Goal: Task Accomplishment & Management: Manage account settings

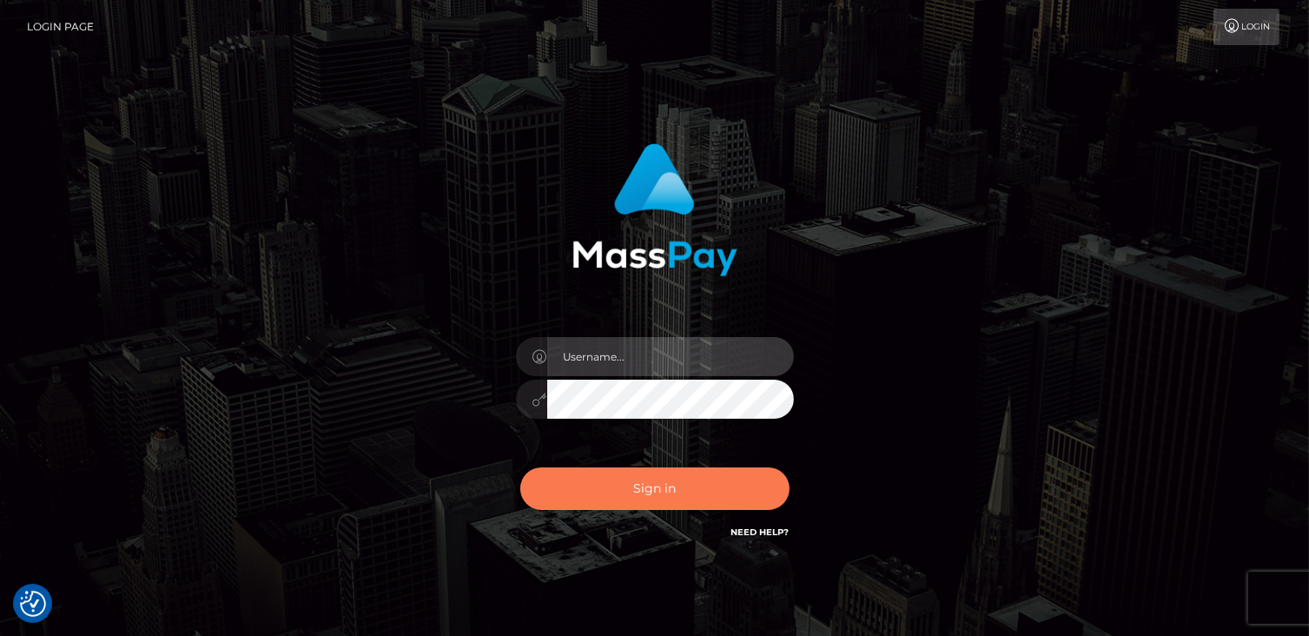
type input "catalinad"
click at [721, 501] on button "Sign in" at bounding box center [654, 488] width 269 height 43
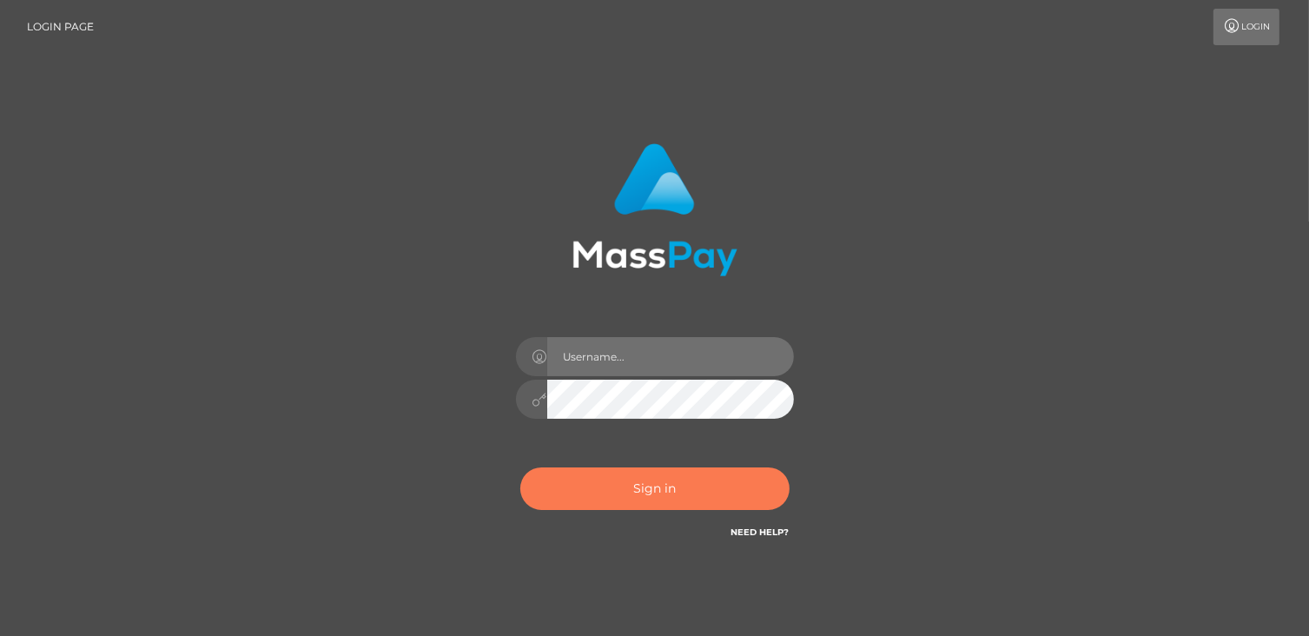
type input "catalinad"
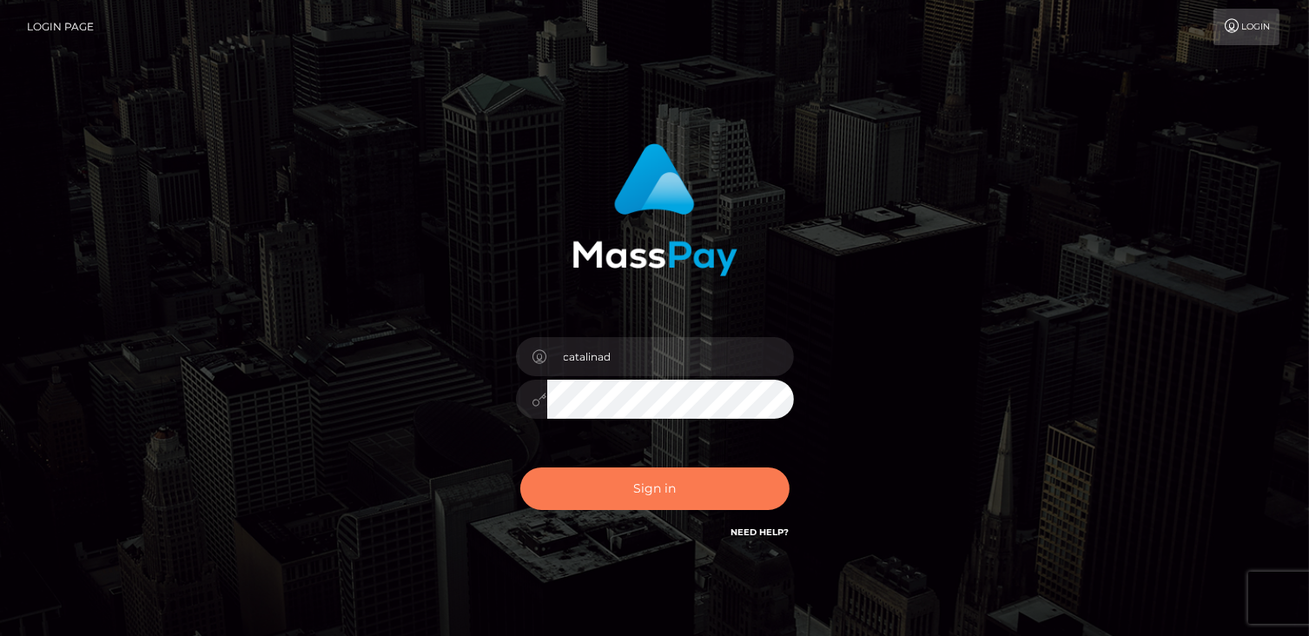
click at [688, 487] on button "Sign in" at bounding box center [654, 488] width 269 height 43
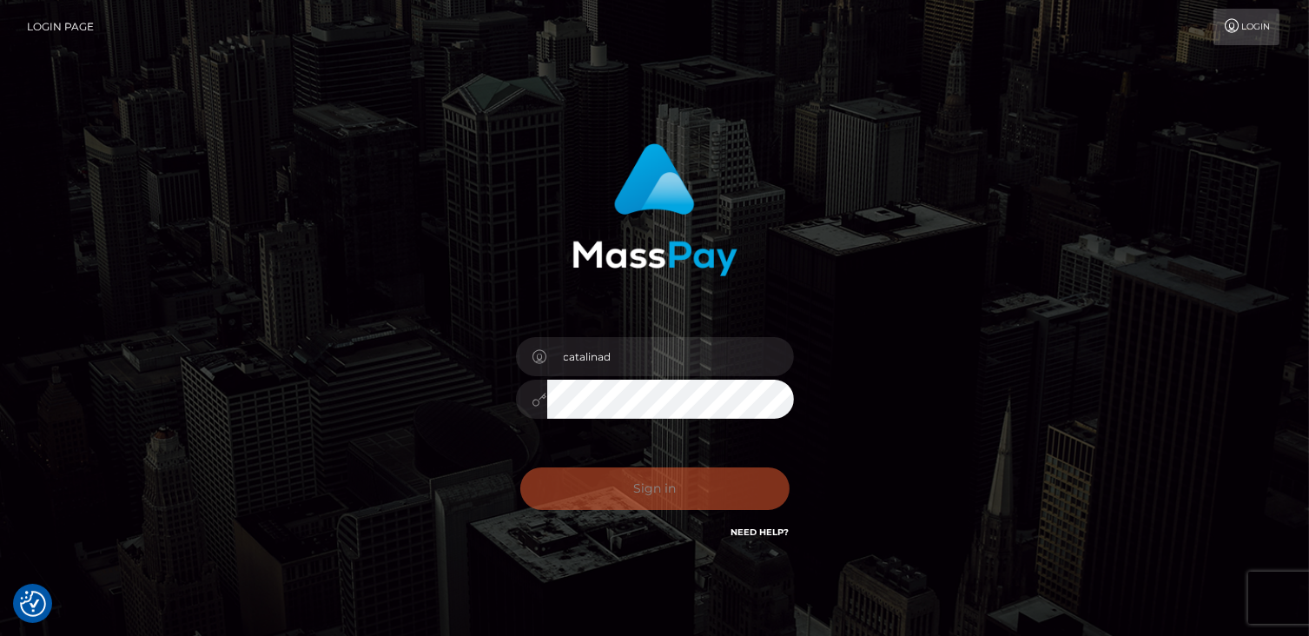
checkbox input "true"
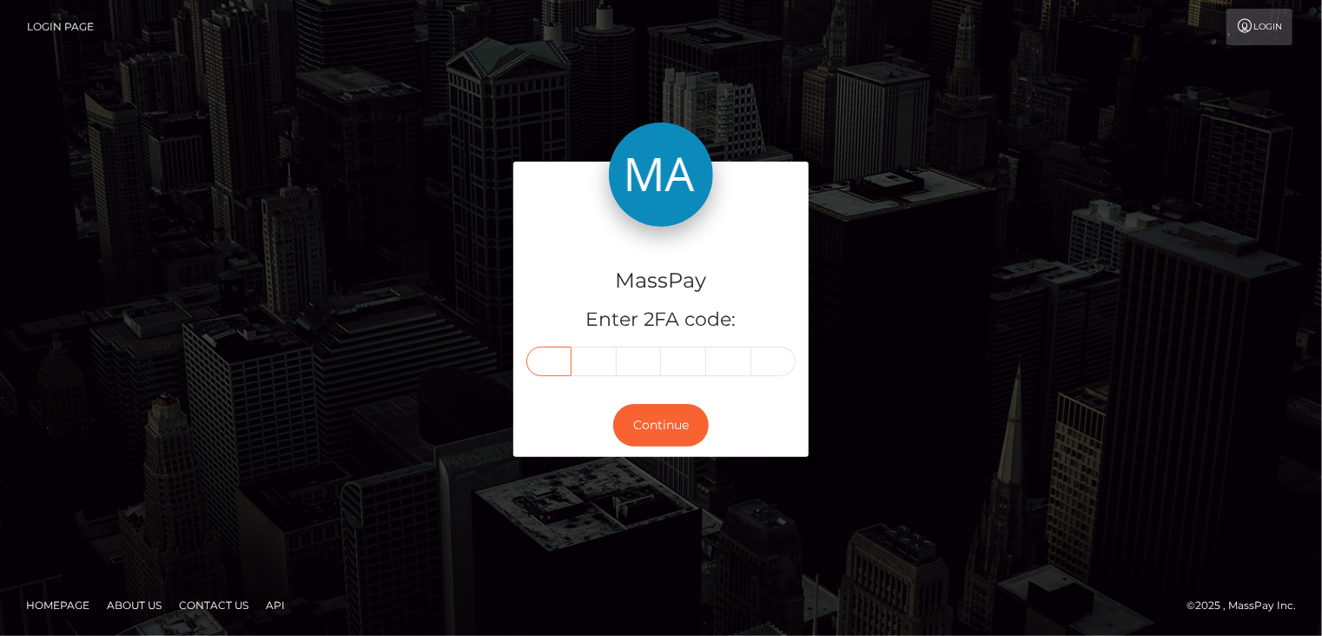
click at [560, 356] on input "text" at bounding box center [548, 361] width 45 height 30
type input "0"
type input "5"
type input "7"
type input "1"
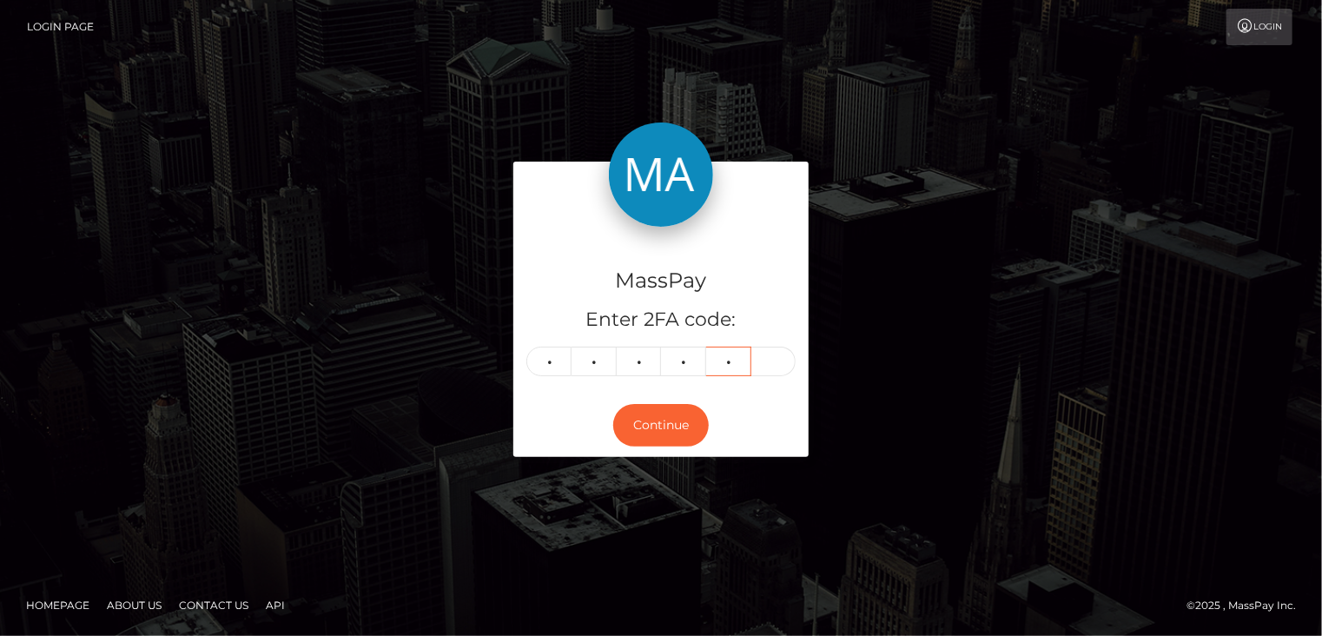
type input "7"
type input "3"
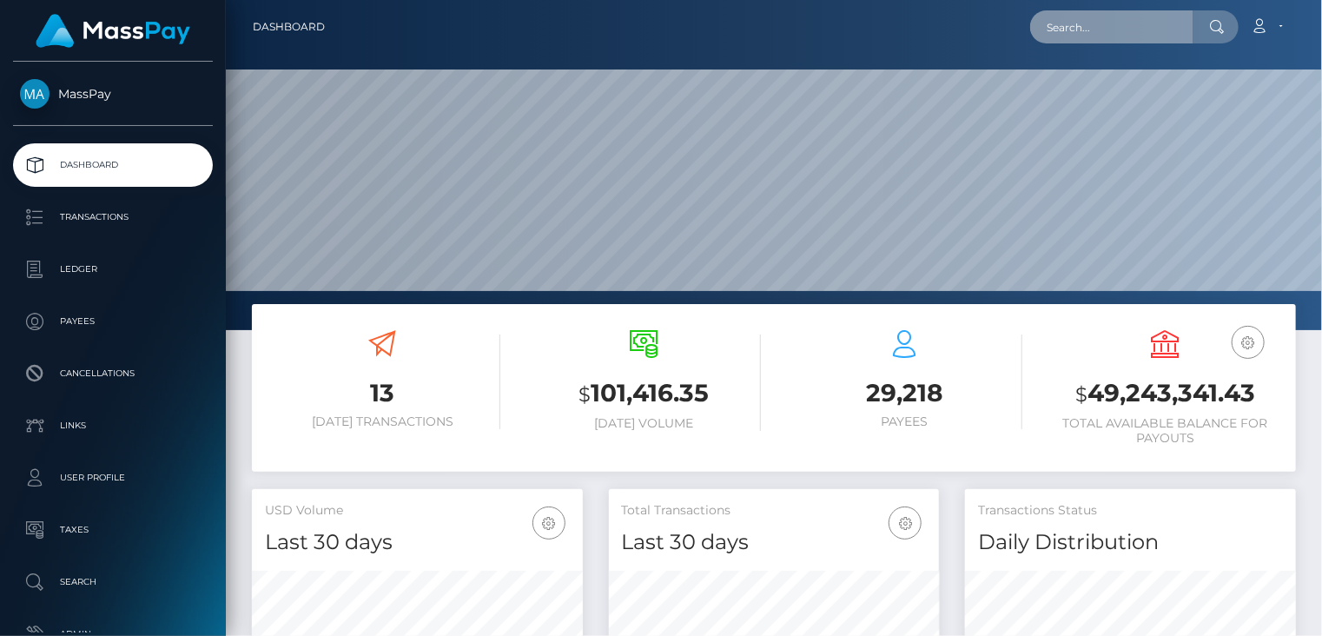
scroll to position [307, 330]
paste input "9fe8f5c3-294a-44c3-9ce0-18f33e061e3e"
type input "9fe8f5c3-294a-44c3-9ce0-18f33e061e3e"
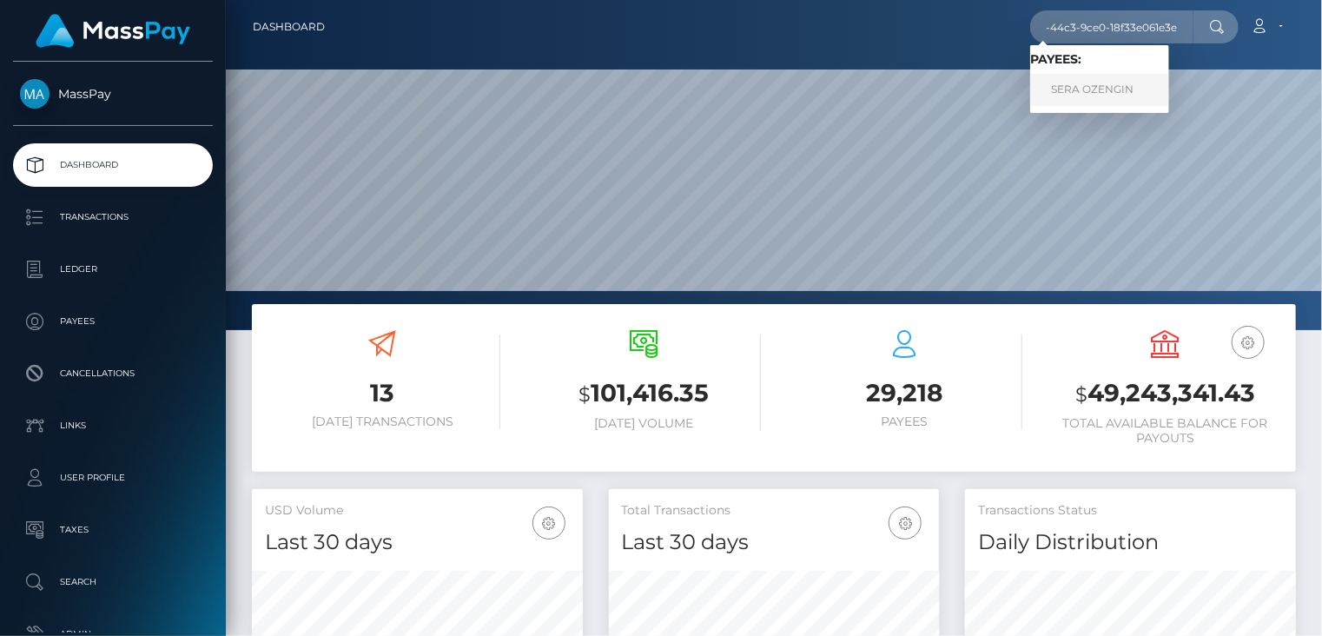
click at [1114, 91] on link "SERA OZENGIN" at bounding box center [1099, 90] width 139 height 32
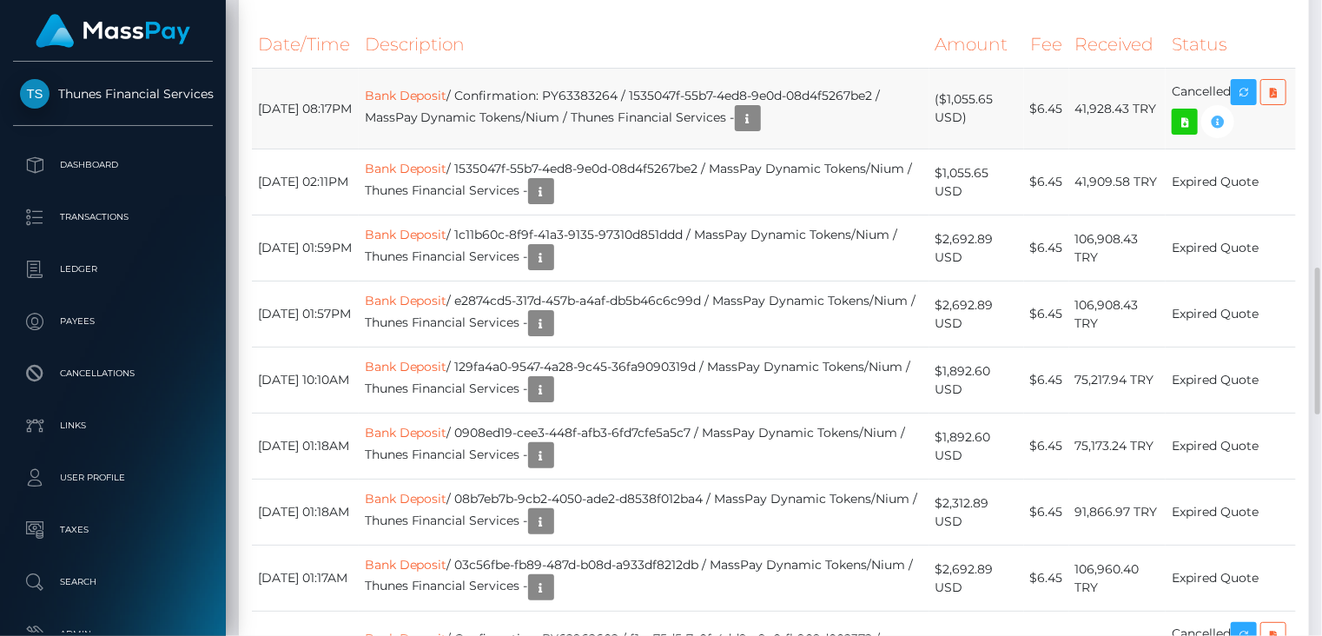
scroll to position [208, 330]
click at [703, 46] on th "Description" at bounding box center [644, 45] width 571 height 48
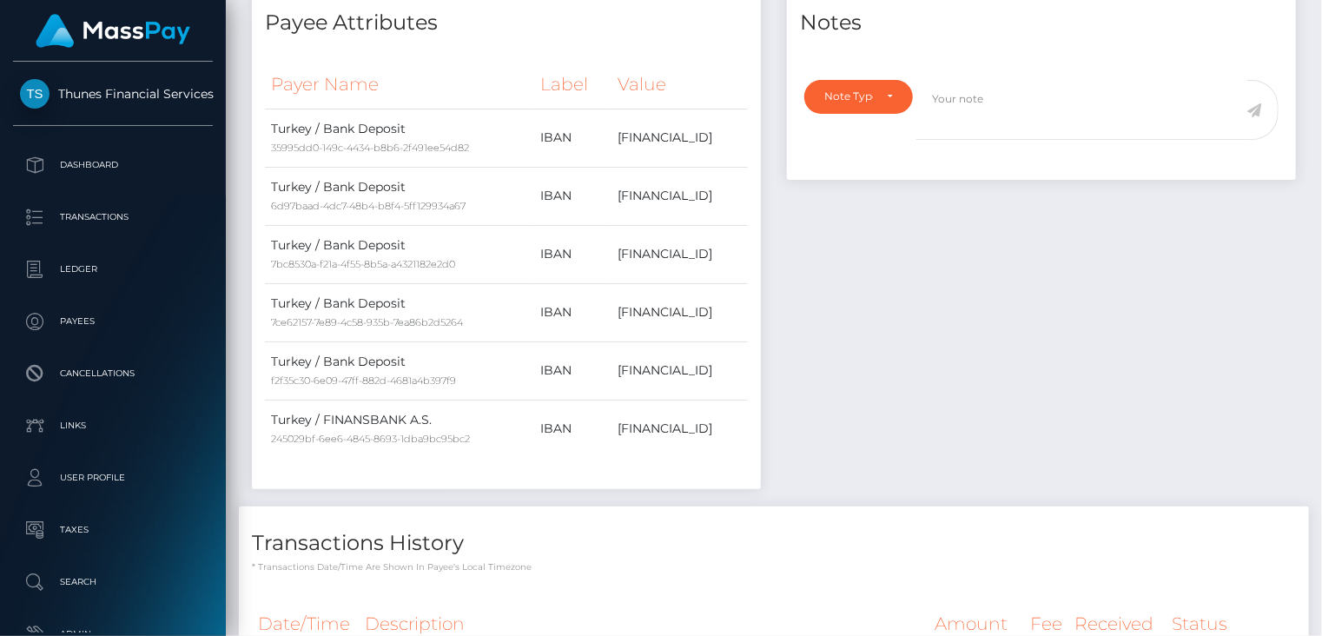
scroll to position [0, 0]
